Goal: Task Accomplishment & Management: Complete application form

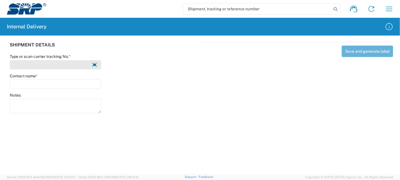
click at [39, 66] on input "Type or scan carrier tracking No. *" at bounding box center [56, 64] width 92 height 9
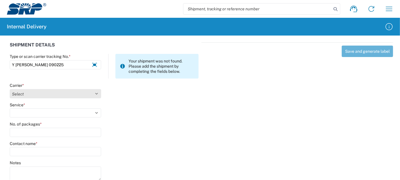
type input "Y [PERSON_NAME] 090225"
click at [52, 91] on select "Select Amazon Logistics ATI Trucking BC Dimerco Logistics Empire Southwest FedE…" at bounding box center [56, 93] width 92 height 9
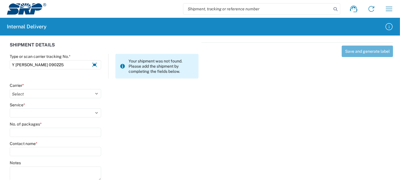
select select "18713"
click at [10, 89] on select "Select Amazon Logistics ATI Trucking BC Dimerco Logistics Empire Southwest FedE…" at bounding box center [56, 93] width 92 height 9
click at [36, 115] on select "Select Ground Inter-Office" at bounding box center [56, 112] width 92 height 9
select select "35763"
click at [10, 108] on select "Select Ground Inter-Office" at bounding box center [56, 112] width 92 height 9
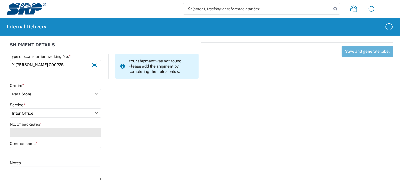
drag, startPoint x: 31, startPoint y: 131, endPoint x: 32, endPoint y: 128, distance: 3.3
click at [32, 128] on input "No. of packages *" at bounding box center [56, 132] width 92 height 9
type input "1"
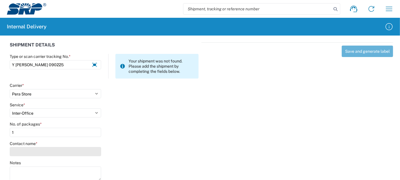
click at [40, 150] on input "Contact name *" at bounding box center [56, 151] width 92 height 9
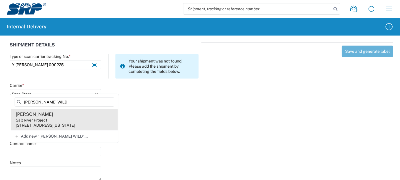
type input "[PERSON_NAME] WILD"
drag, startPoint x: 53, startPoint y: 125, endPoint x: 69, endPoint y: 121, distance: 16.4
click at [53, 125] on div "[STREET_ADDRESS][US_STATE]" at bounding box center [45, 124] width 59 height 5
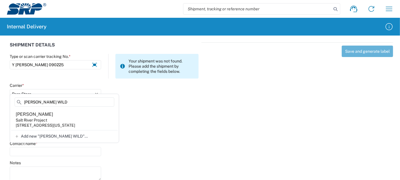
type input "[PERSON_NAME]"
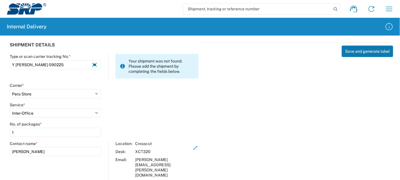
click at [353, 49] on button "Save and generate label" at bounding box center [367, 50] width 51 height 11
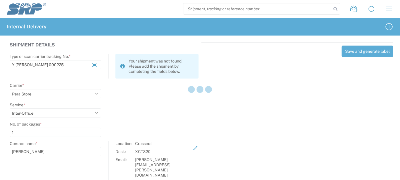
select select
